Goal: Find specific page/section: Find specific page/section

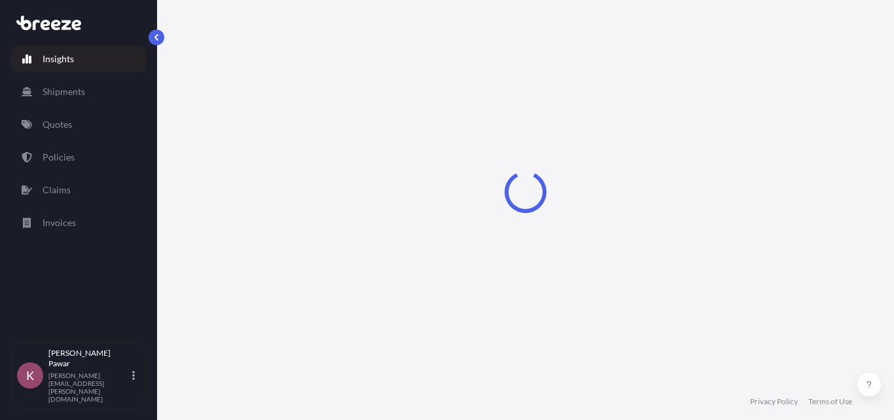
select select "2025"
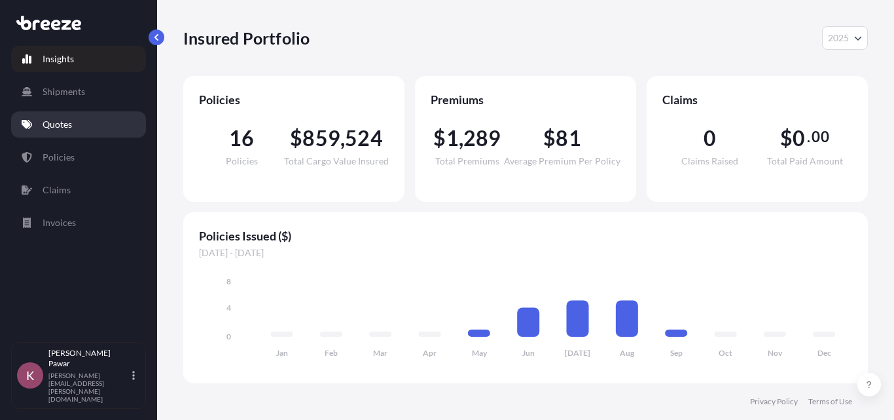
click at [67, 120] on p "Quotes" at bounding box center [57, 124] width 29 height 13
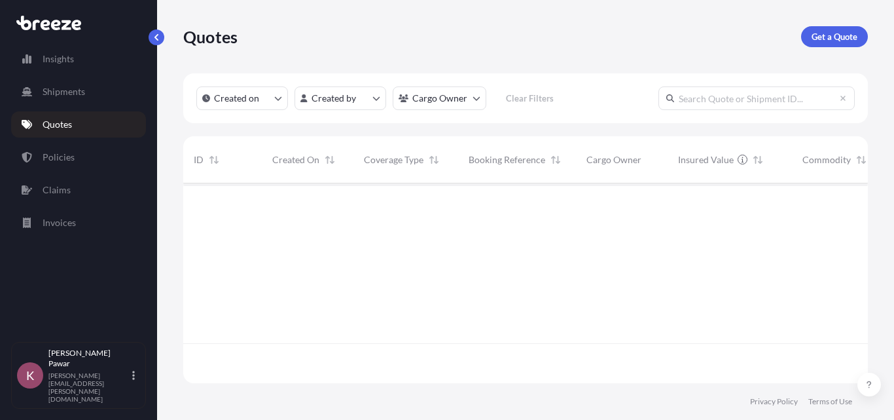
scroll to position [237, 675]
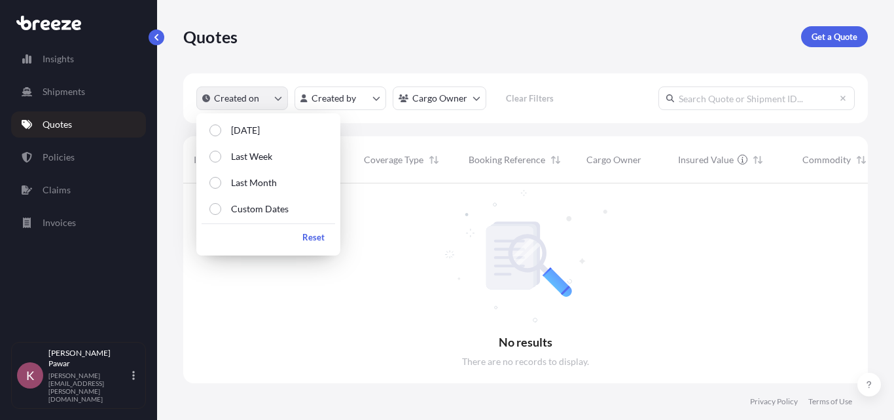
click at [274, 99] on button "Created on" at bounding box center [242, 98] width 92 height 24
click at [231, 131] on p "[DATE]" at bounding box center [245, 130] width 29 height 13
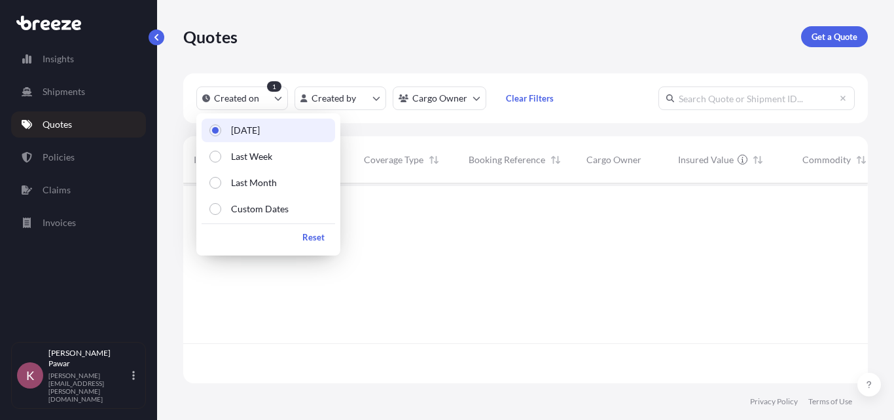
click at [487, 279] on div at bounding box center [736, 263] width 1106 height 160
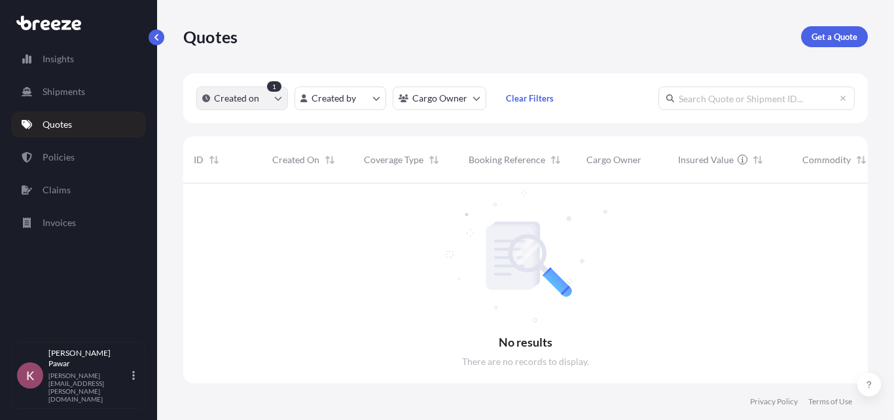
click at [265, 104] on button "Created on" at bounding box center [242, 98] width 92 height 24
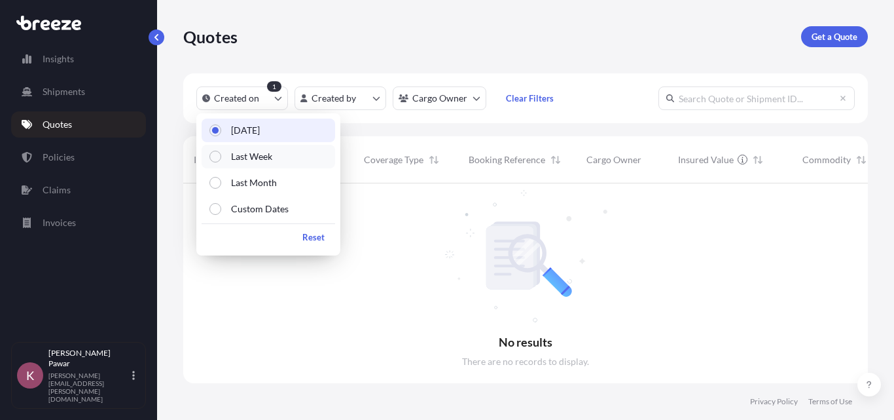
click at [254, 159] on p "Last Week" at bounding box center [251, 156] width 41 height 13
click at [434, 274] on div at bounding box center [736, 283] width 1106 height 200
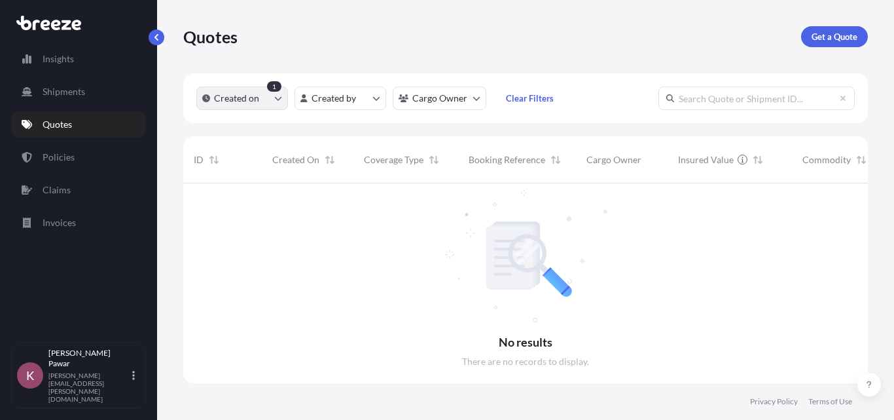
click at [215, 98] on p "Created on" at bounding box center [236, 98] width 45 height 13
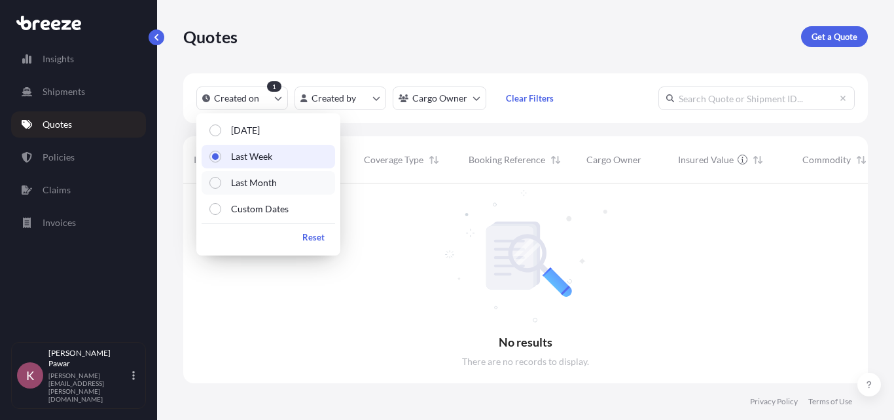
click at [246, 176] on p "Last Month" at bounding box center [254, 182] width 46 height 13
click at [445, 253] on div at bounding box center [736, 283] width 1106 height 200
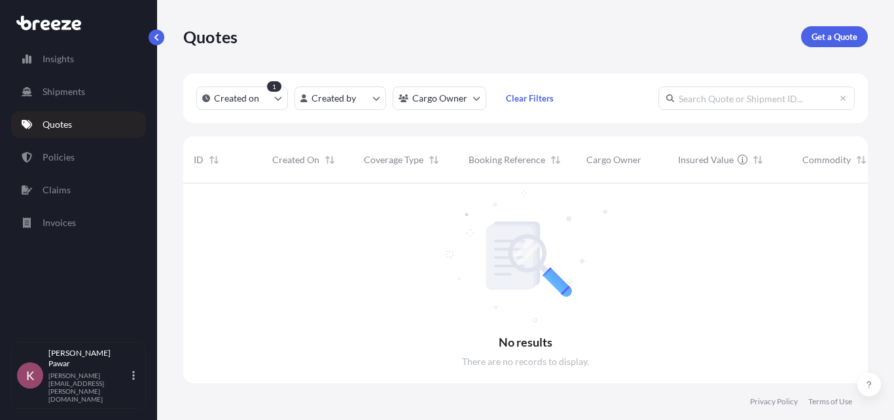
click at [394, 253] on div at bounding box center [736, 283] width 1106 height 200
click at [280, 101] on icon "createdOn Filter options" at bounding box center [278, 98] width 8 height 8
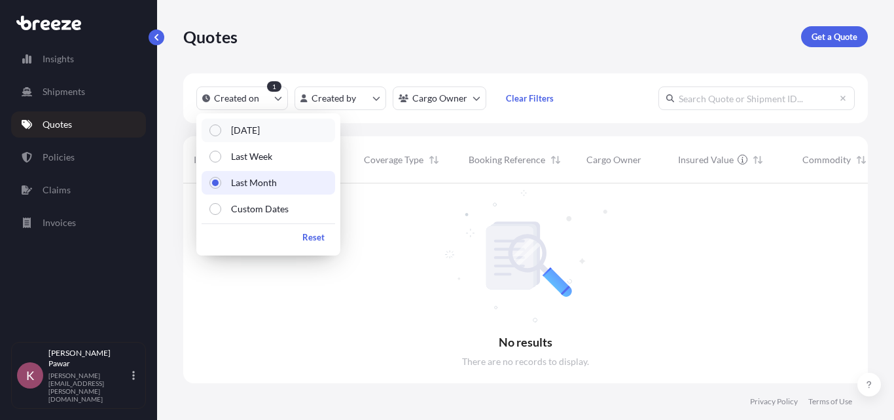
click at [247, 127] on p "[DATE]" at bounding box center [245, 130] width 29 height 13
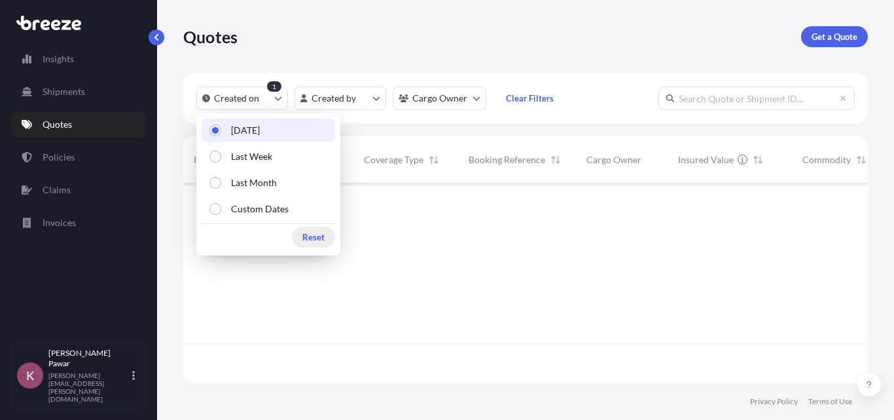
scroll to position [10, 10]
click at [318, 233] on p "Reset" at bounding box center [313, 236] width 22 height 13
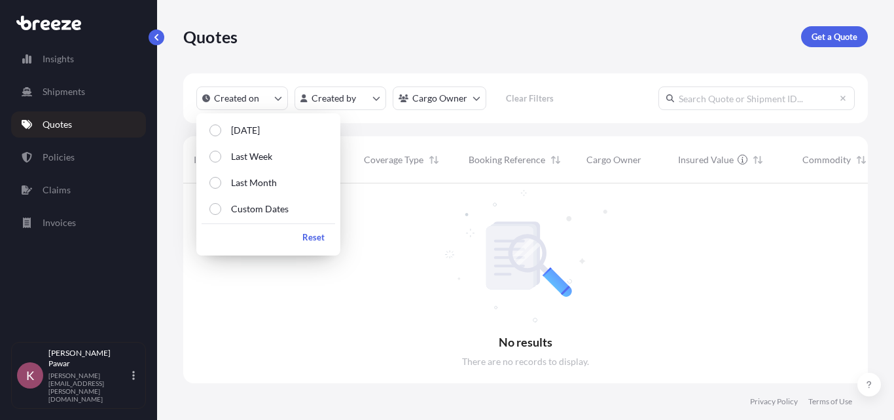
click at [530, 247] on div at bounding box center [736, 283] width 1106 height 200
click at [513, 176] on div "Booking Reference" at bounding box center [517, 159] width 97 height 37
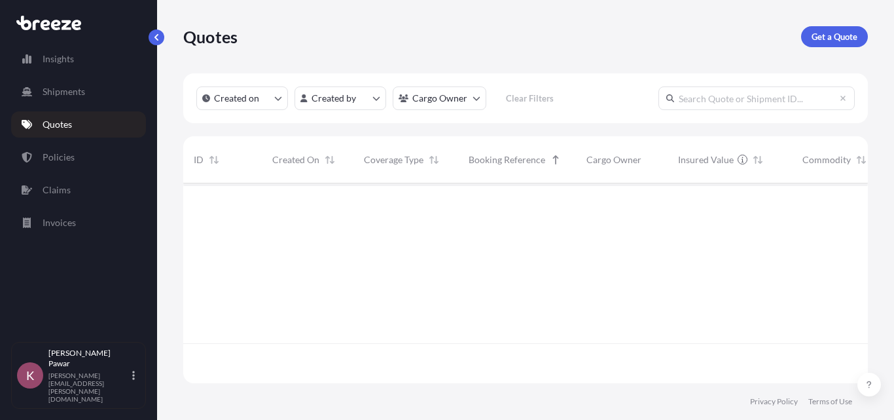
scroll to position [197, 675]
click at [454, 103] on html "Insights Shipments Quotes Policies Claims Invoices K [PERSON_NAME] [PERSON_NAME…" at bounding box center [447, 210] width 894 height 420
click at [344, 102] on html "Insights Shipments Quotes Policies Claims Invoices K [PERSON_NAME] [PERSON_NAME…" at bounding box center [447, 210] width 894 height 420
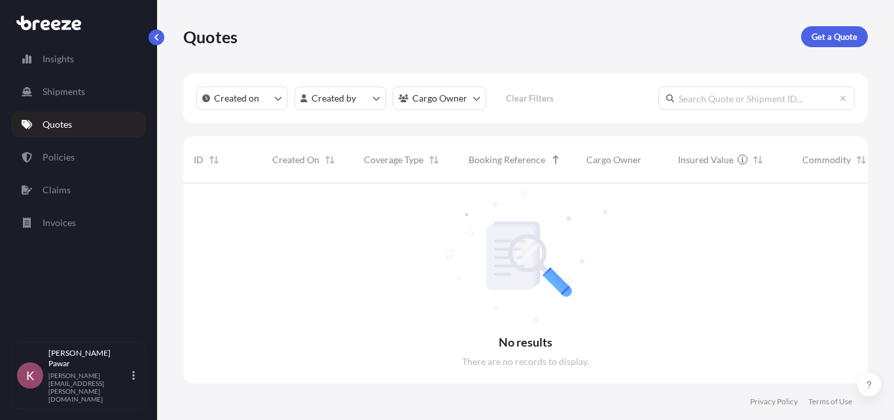
scroll to position [237, 675]
click at [344, 102] on html "Insights Shipments Quotes Policies Claims Invoices K [PERSON_NAME] [PERSON_NAME…" at bounding box center [447, 210] width 894 height 420
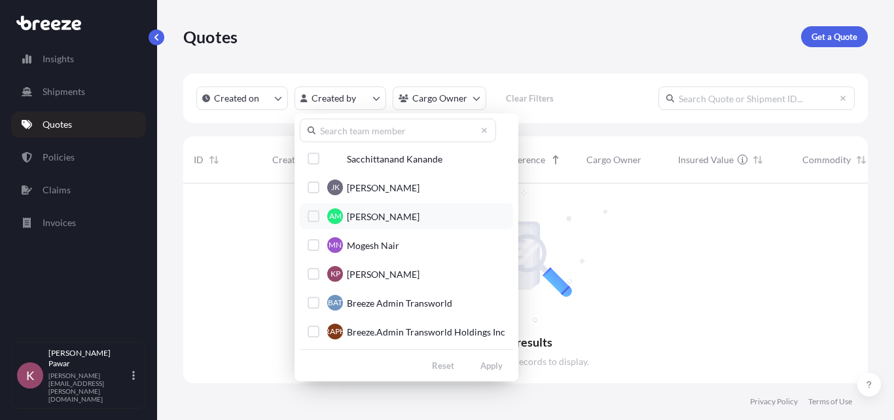
scroll to position [3, 0]
click at [314, 187] on div "Select Option" at bounding box center [314, 187] width 12 height 12
click at [318, 217] on div "Select Option" at bounding box center [314, 216] width 12 height 12
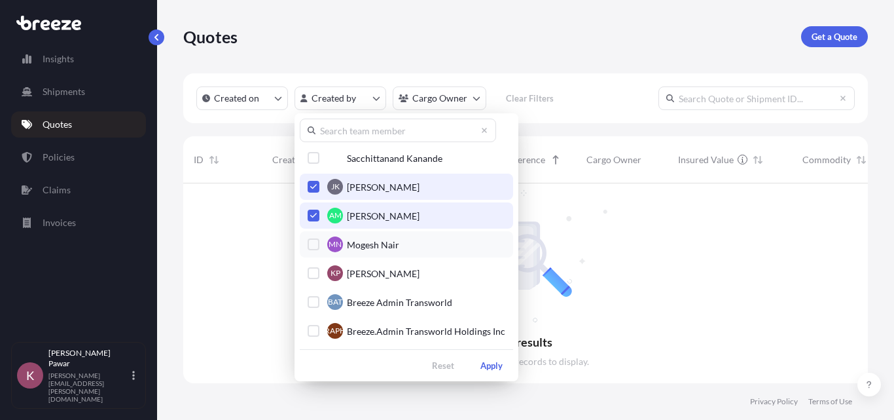
click at [310, 238] on div "Select Option" at bounding box center [314, 244] width 12 height 12
drag, startPoint x: 307, startPoint y: 268, endPoint x: 323, endPoint y: 317, distance: 50.9
click at [308, 268] on button "KP [PERSON_NAME]" at bounding box center [406, 273] width 213 height 26
click at [315, 272] on div "Select Option" at bounding box center [314, 273] width 12 height 12
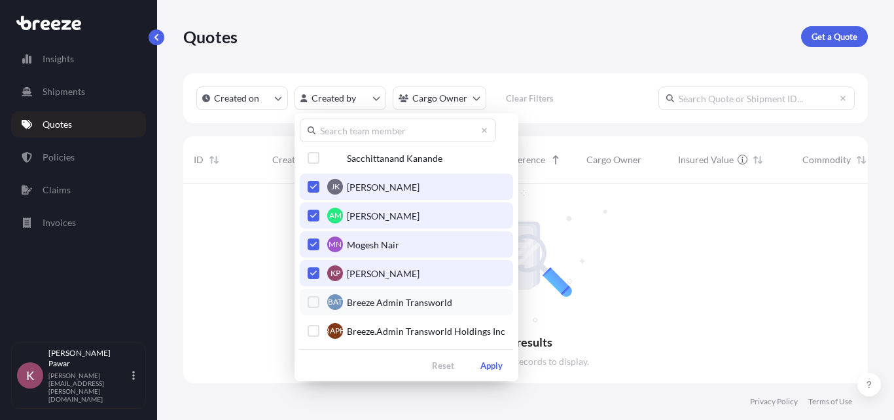
click at [315, 303] on div "Select Option" at bounding box center [314, 302] width 12 height 12
click at [309, 326] on div "Select Option" at bounding box center [314, 331] width 12 height 12
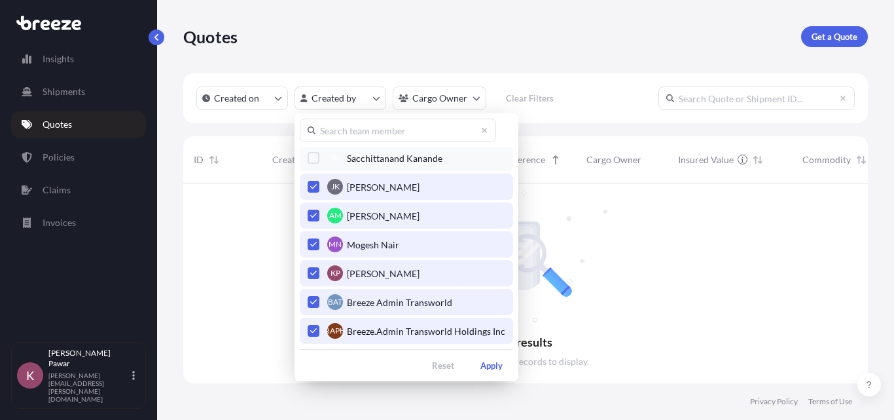
click at [309, 151] on button "SK Sacchittanand Kanande" at bounding box center [406, 158] width 213 height 26
click at [312, 156] on icon "Select Option" at bounding box center [313, 158] width 7 height 8
click at [311, 158] on div "Select Option" at bounding box center [314, 158] width 12 height 12
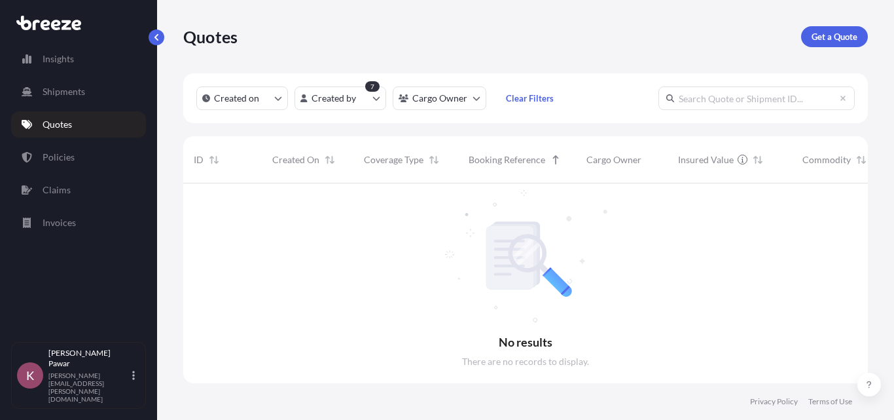
scroll to position [237, 675]
click at [361, 98] on html "Insights Shipments Quotes Policies Claims Invoices K [PERSON_NAME] [PERSON_NAME…" at bounding box center [447, 210] width 894 height 420
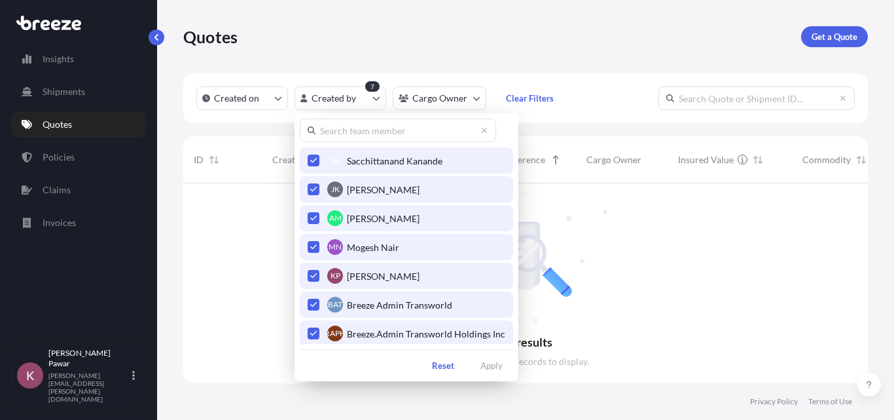
click at [310, 156] on icon "Select Option" at bounding box center [313, 160] width 7 height 8
click at [313, 189] on icon "Select Option" at bounding box center [313, 189] width 7 height 8
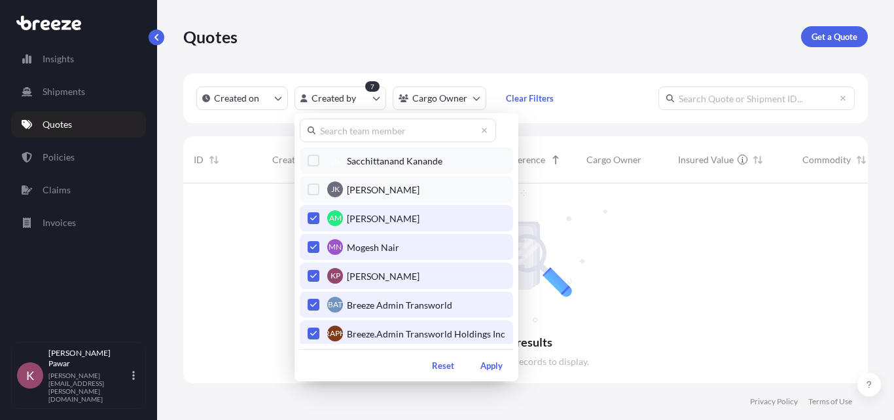
click at [314, 216] on icon "Select Option" at bounding box center [313, 218] width 7 height 8
click at [310, 244] on icon "Select Option" at bounding box center [313, 247] width 7 height 8
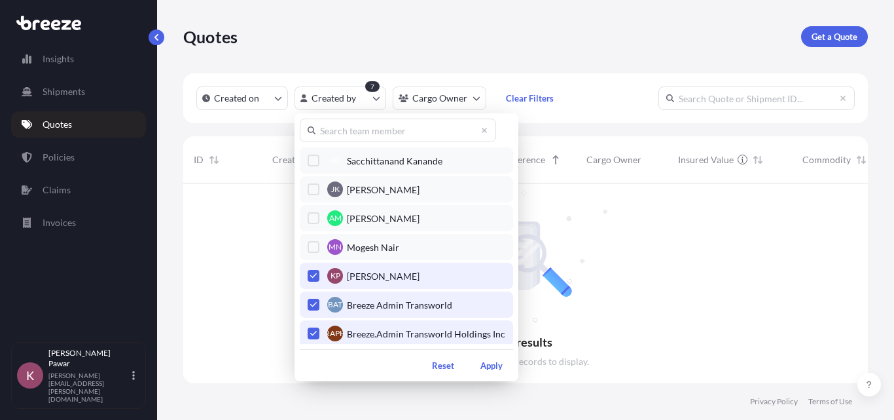
click at [315, 276] on icon "Select Option" at bounding box center [313, 275] width 7 height 5
click at [315, 307] on icon "Select Option" at bounding box center [313, 305] width 7 height 8
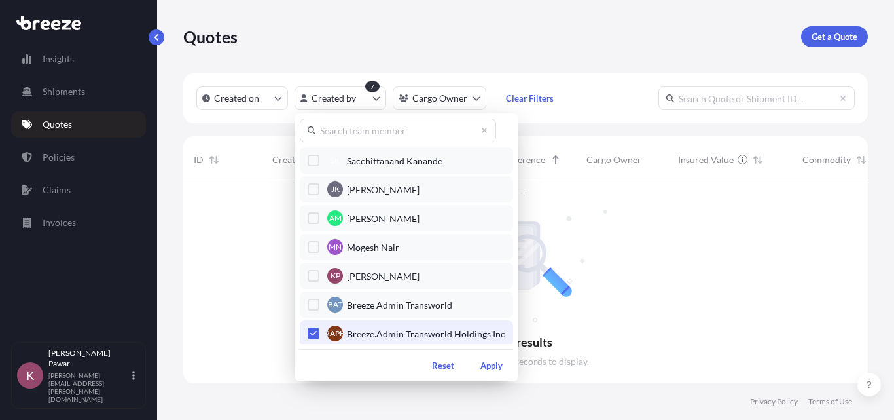
click at [313, 327] on button "BTHI Breeze.Admin Transworld Holdings Inc" at bounding box center [406, 333] width 213 height 26
click at [310, 331] on icon "Select Option" at bounding box center [313, 333] width 7 height 8
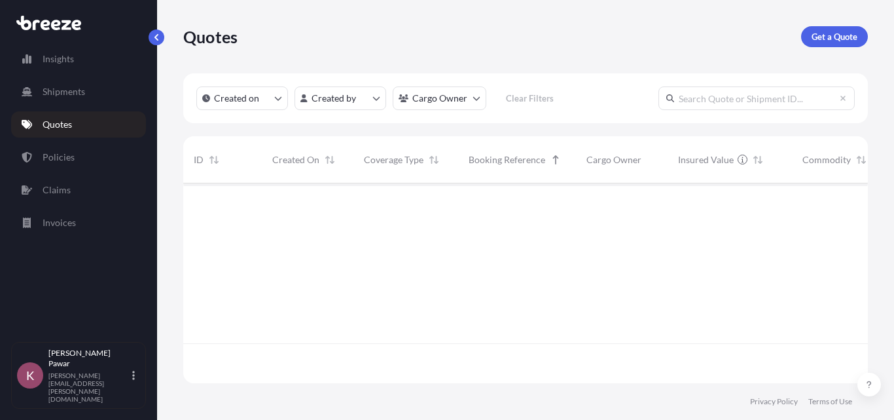
scroll to position [197, 675]
click at [489, 301] on div at bounding box center [736, 263] width 1106 height 160
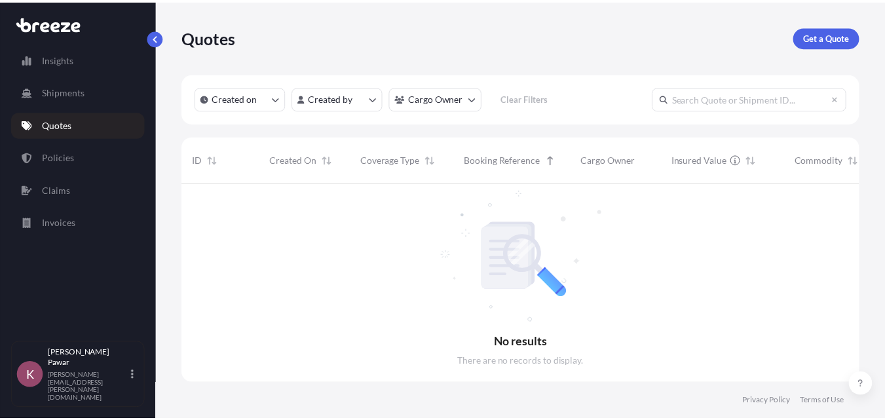
scroll to position [237, 675]
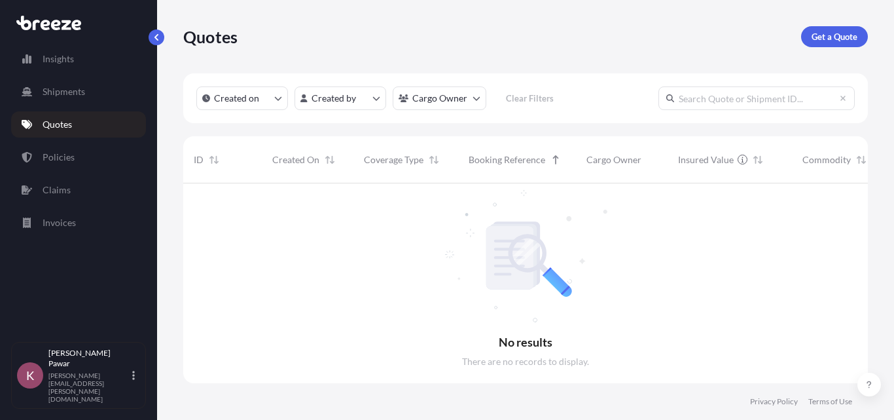
click at [65, 135] on link "Quotes" at bounding box center [78, 124] width 135 height 26
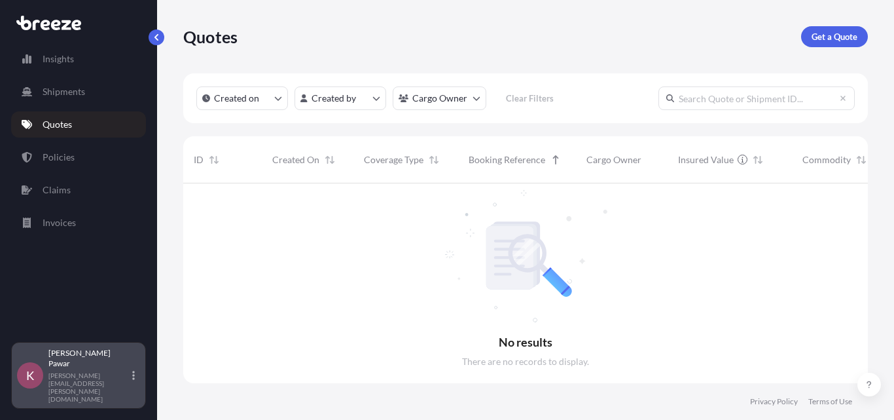
click at [77, 369] on p "[PERSON_NAME]" at bounding box center [88, 358] width 81 height 21
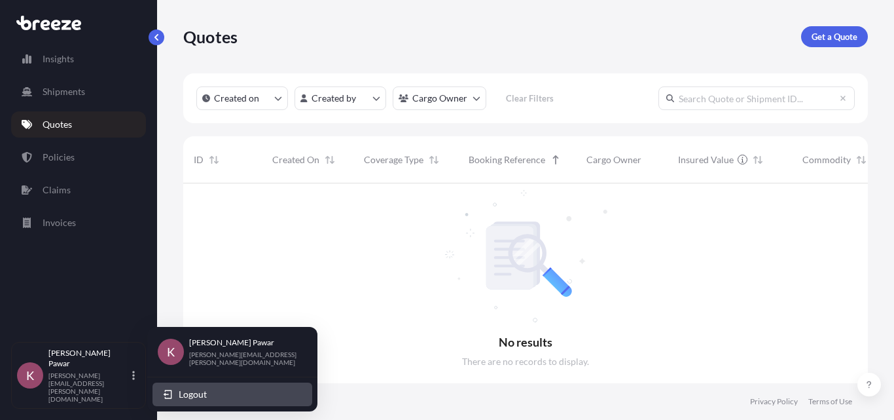
click at [188, 394] on span "Logout" at bounding box center [193, 394] width 28 height 13
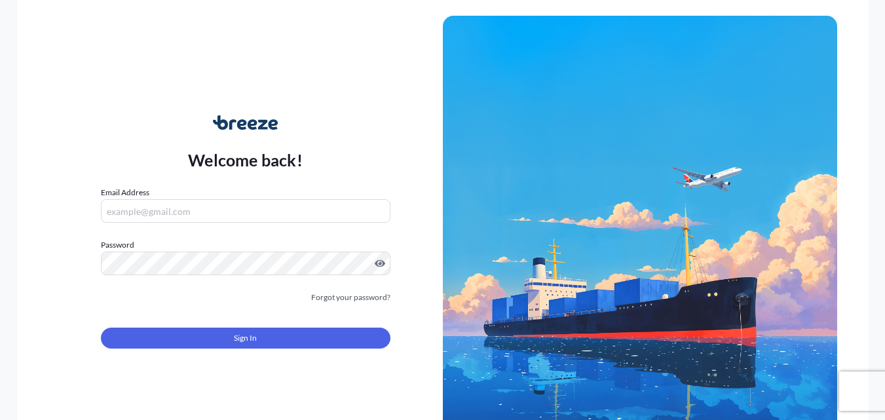
type input "[PERSON_NAME][EMAIL_ADDRESS][PERSON_NAME][DOMAIN_NAME]"
